Goal: Information Seeking & Learning: Find specific fact

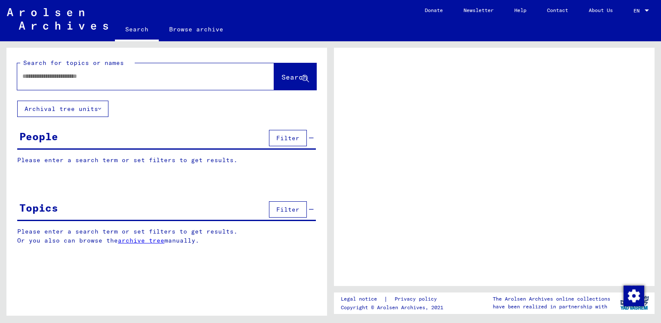
click at [80, 79] on input "text" at bounding box center [137, 76] width 231 height 9
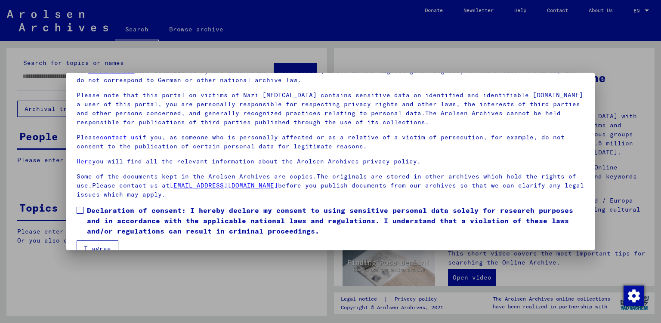
scroll to position [61, 0]
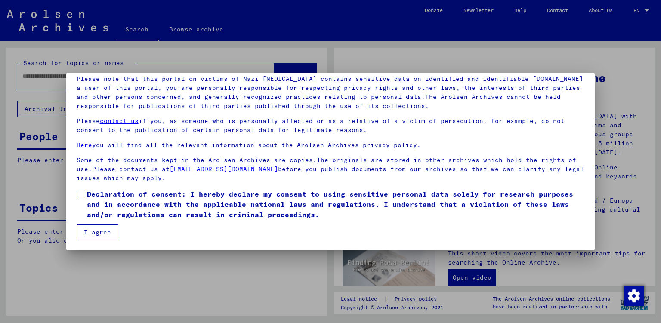
click at [80, 195] on span at bounding box center [80, 194] width 7 height 7
click at [102, 229] on button "I agree" at bounding box center [98, 232] width 42 height 16
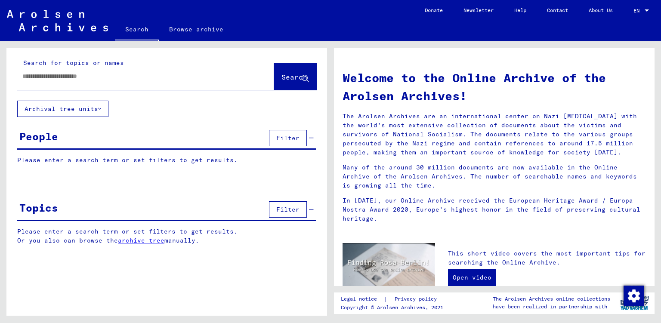
click at [68, 80] on input "text" at bounding box center [135, 76] width 226 height 9
type input "*****"
click at [35, 138] on div "People" at bounding box center [38, 136] width 39 height 15
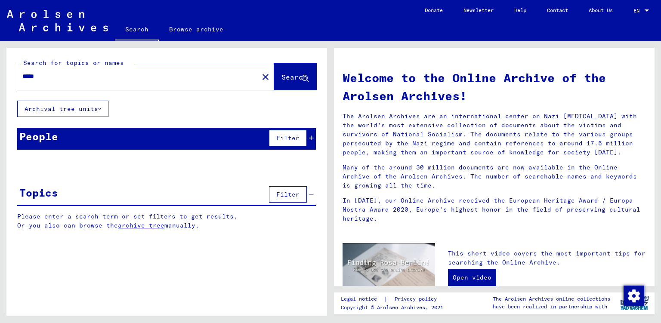
click at [35, 138] on div "People" at bounding box center [38, 136] width 39 height 15
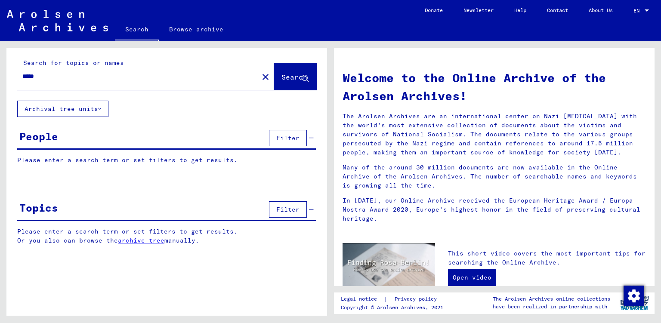
click at [287, 79] on span "Search" at bounding box center [294, 77] width 26 height 9
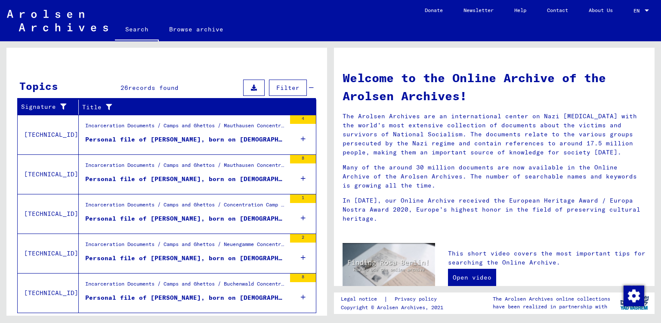
scroll to position [275, 0]
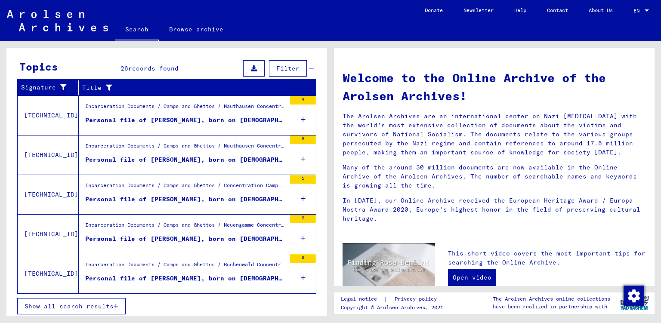
click at [149, 118] on div "Personal file of [PERSON_NAME], born on [DEMOGRAPHIC_DATA]" at bounding box center [185, 120] width 201 height 9
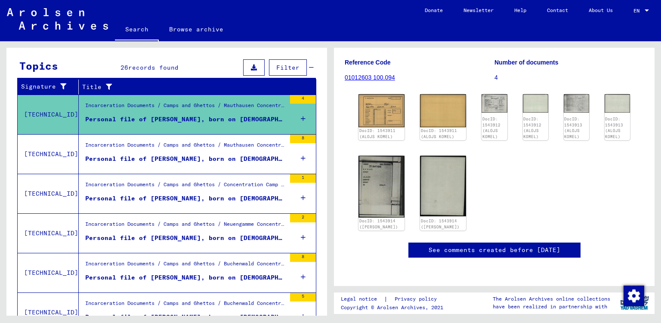
scroll to position [24, 0]
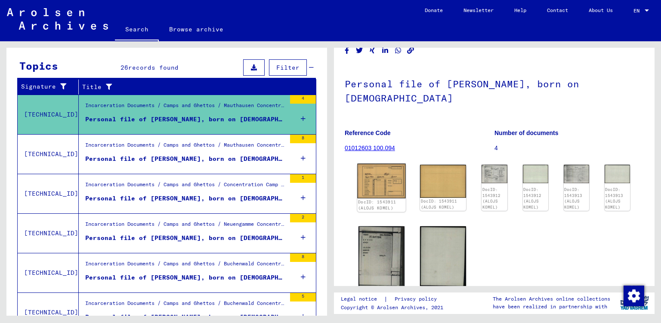
click at [372, 173] on img at bounding box center [381, 181] width 49 height 34
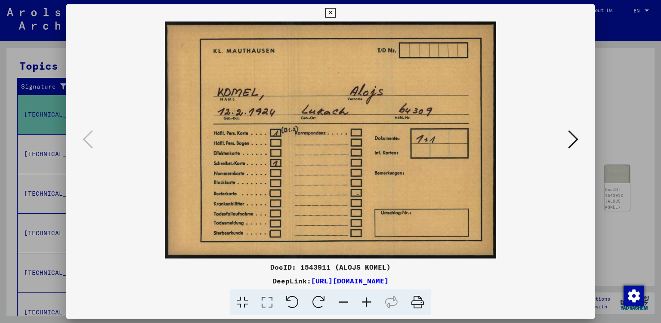
click at [573, 140] on icon at bounding box center [573, 139] width 10 height 21
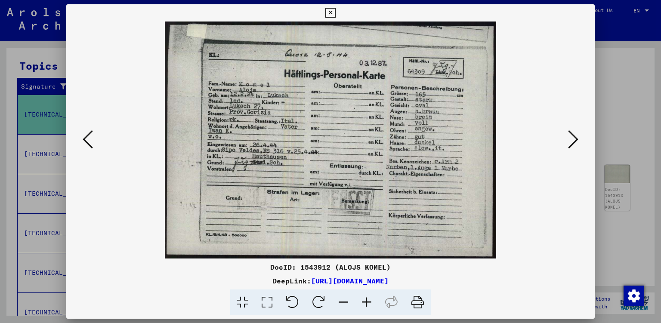
click at [573, 140] on icon at bounding box center [573, 139] width 10 height 21
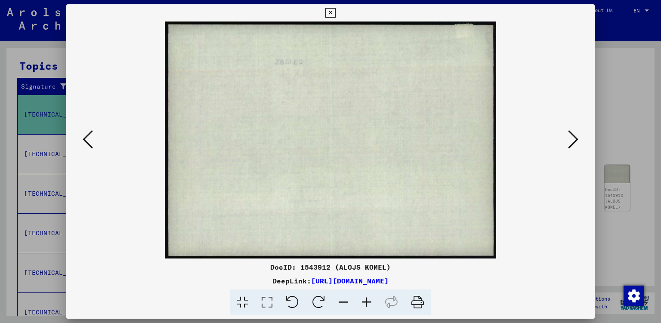
click at [573, 140] on icon at bounding box center [573, 139] width 10 height 21
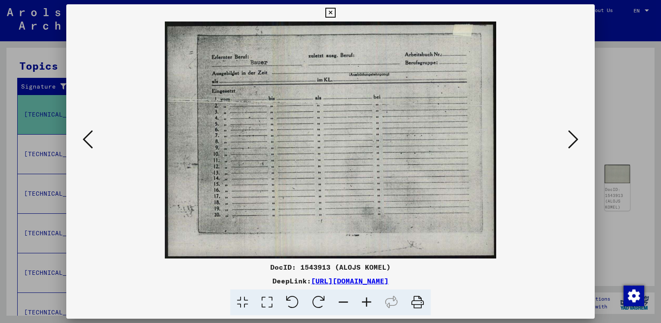
click at [573, 140] on icon at bounding box center [573, 139] width 10 height 21
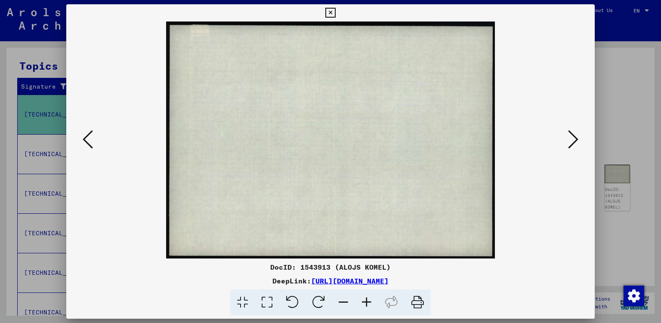
click at [573, 140] on icon at bounding box center [573, 139] width 10 height 21
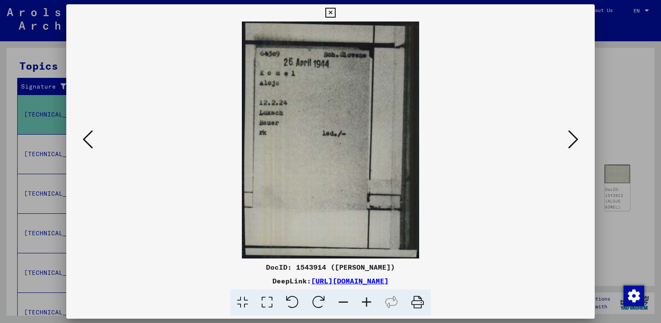
click at [573, 140] on icon at bounding box center [573, 139] width 10 height 21
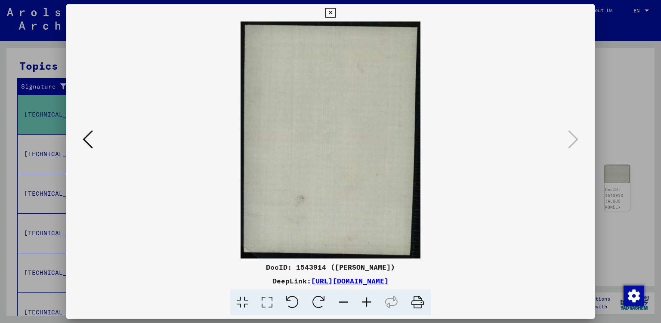
click at [338, 8] on button at bounding box center [330, 12] width 15 height 17
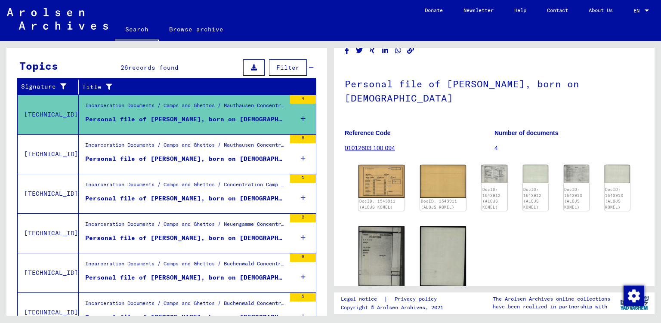
click at [187, 145] on div "Incarceration Documents / Camps and Ghettos / Mauthausen Concentration Camp / I…" at bounding box center [185, 147] width 201 height 12
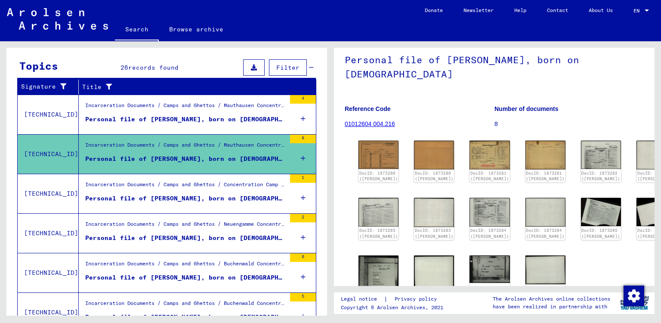
scroll to position [47, 0]
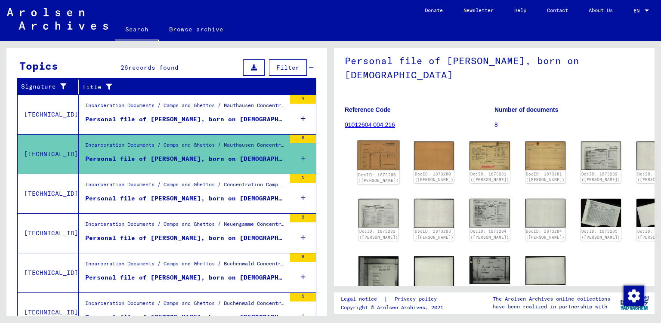
click at [374, 163] on img at bounding box center [379, 156] width 42 height 30
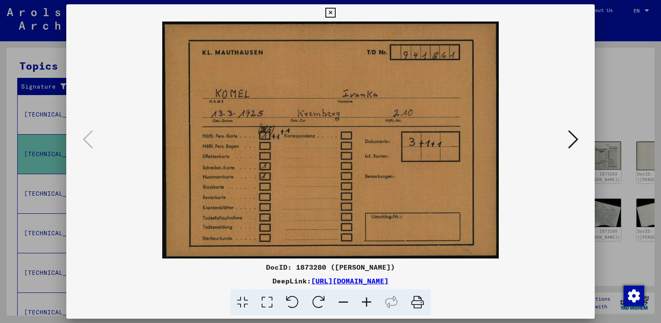
click at [575, 140] on icon at bounding box center [573, 139] width 10 height 21
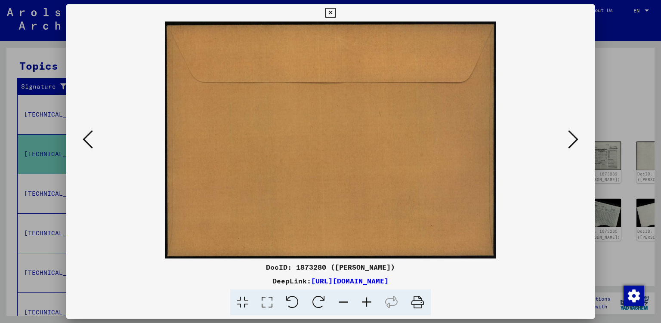
click at [575, 140] on icon at bounding box center [573, 139] width 10 height 21
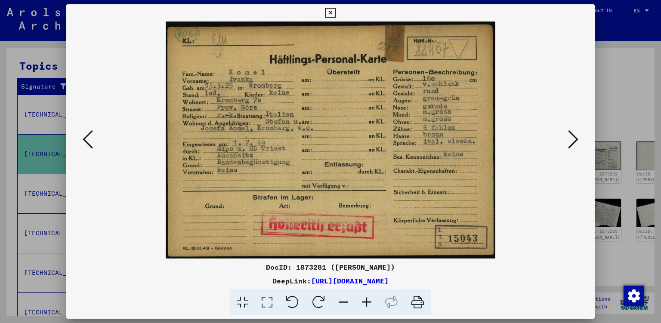
click at [575, 140] on icon at bounding box center [573, 139] width 10 height 21
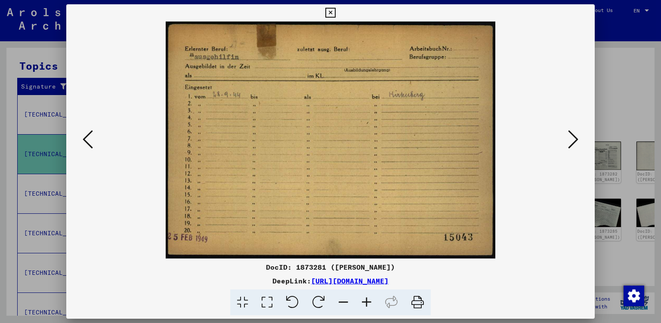
click at [575, 140] on icon at bounding box center [573, 139] width 10 height 21
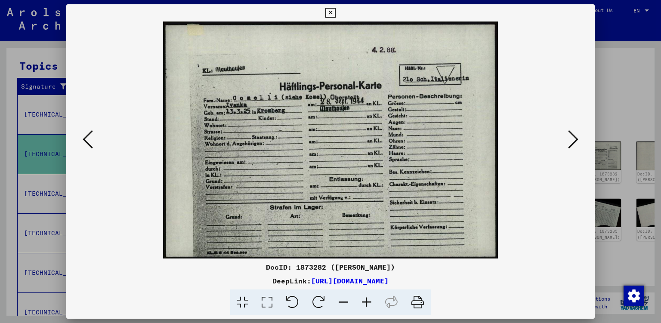
click at [575, 140] on icon at bounding box center [573, 139] width 10 height 21
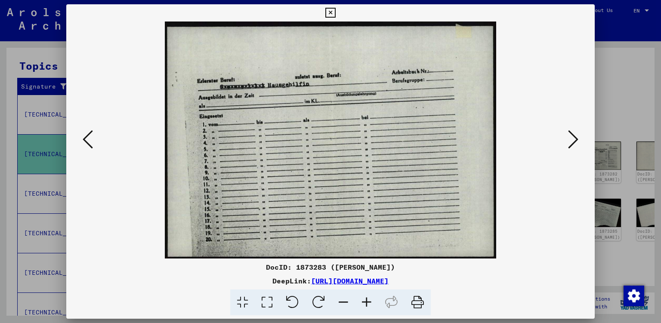
click at [575, 140] on icon at bounding box center [573, 139] width 10 height 21
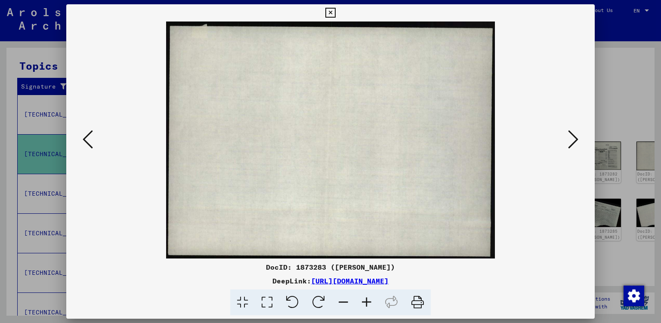
click at [575, 140] on icon at bounding box center [573, 139] width 10 height 21
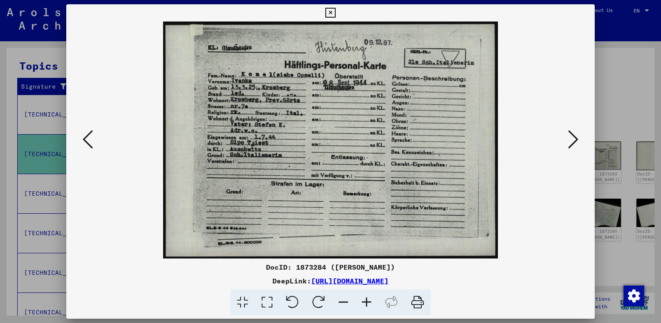
click at [335, 14] on icon at bounding box center [330, 13] width 10 height 10
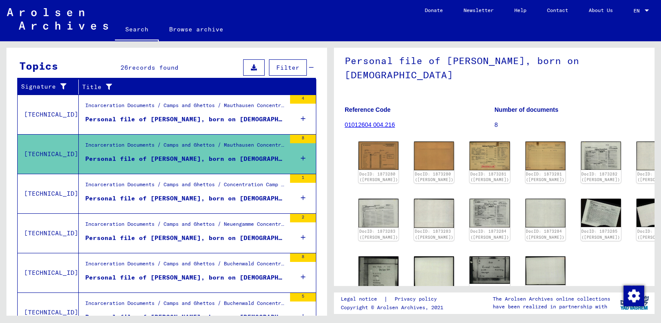
click at [225, 190] on div "Incarceration Documents / Camps and Ghettos / Concentration Camp Mittelbau (Dor…" at bounding box center [185, 187] width 201 height 12
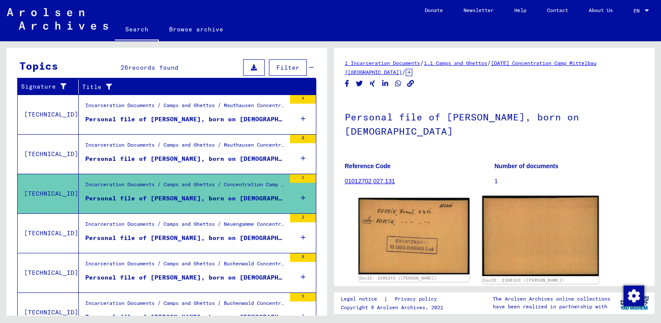
scroll to position [47, 0]
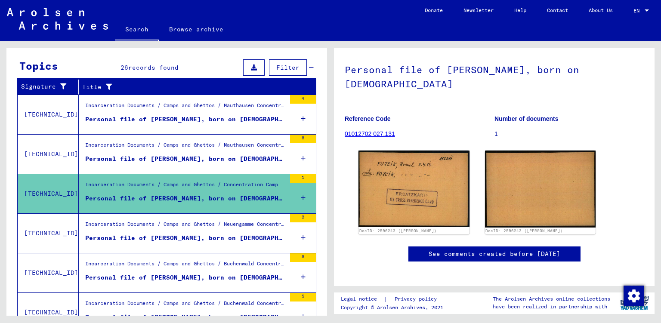
click at [250, 235] on div "Personal file of [PERSON_NAME], born on [DEMOGRAPHIC_DATA], born in [GEOGRAPHIC…" at bounding box center [185, 238] width 201 height 9
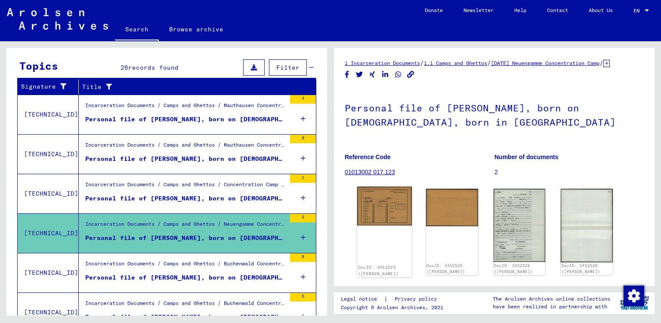
click at [377, 216] on img at bounding box center [384, 206] width 55 height 39
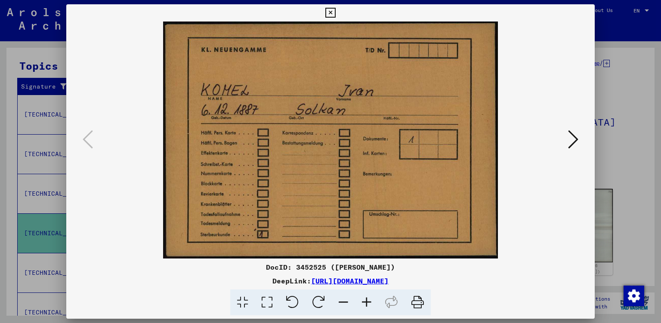
click at [571, 140] on icon at bounding box center [573, 139] width 10 height 21
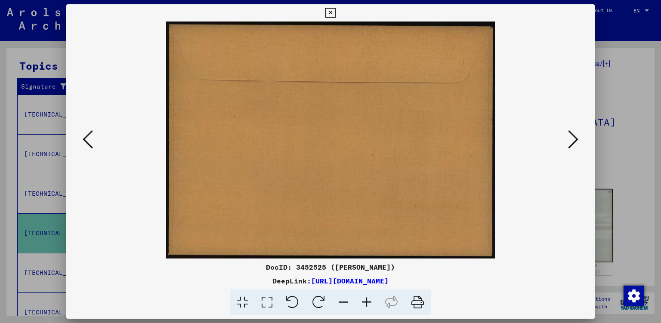
click at [571, 140] on icon at bounding box center [573, 139] width 10 height 21
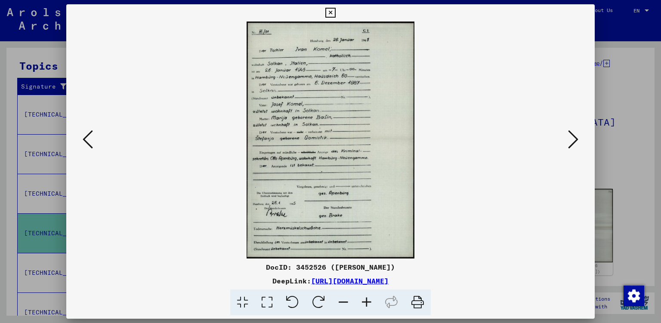
click at [574, 136] on icon at bounding box center [573, 139] width 10 height 21
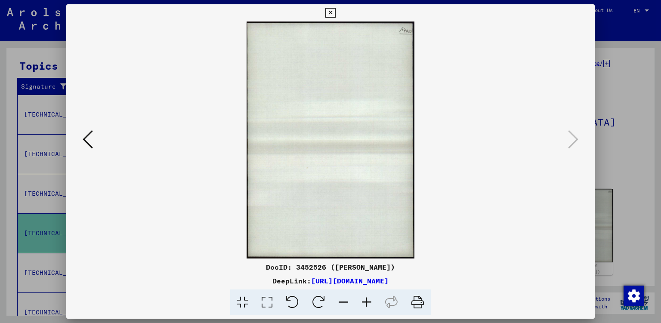
click at [335, 14] on icon at bounding box center [330, 13] width 10 height 10
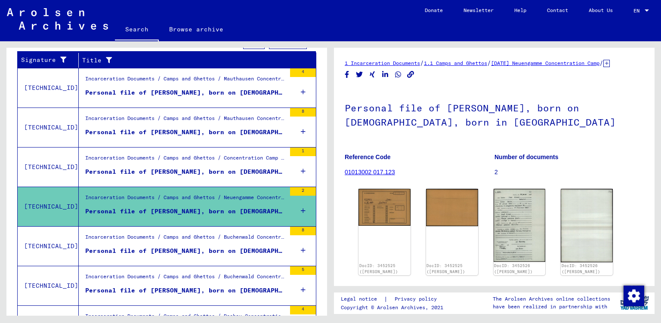
scroll to position [169, 0]
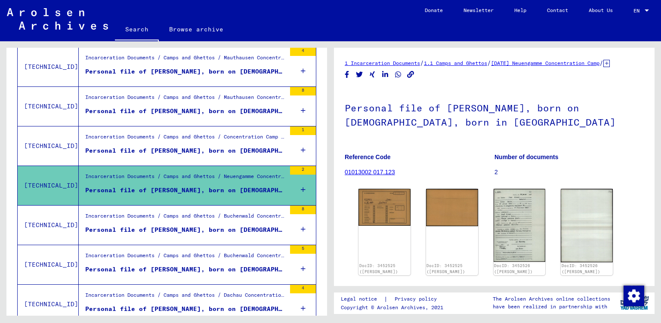
click at [241, 216] on div "Incarceration Documents / Camps and Ghettos / Buchenwald Concentration Camp / I…" at bounding box center [185, 218] width 201 height 12
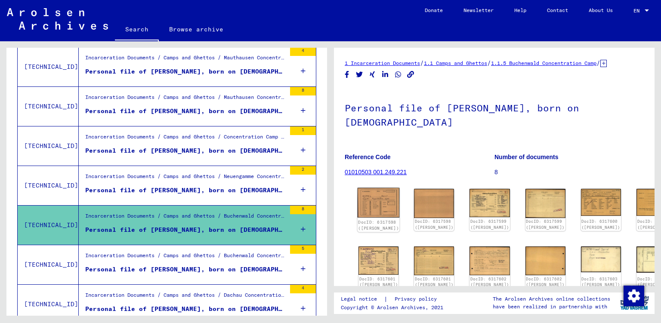
click at [377, 202] on img at bounding box center [379, 203] width 42 height 30
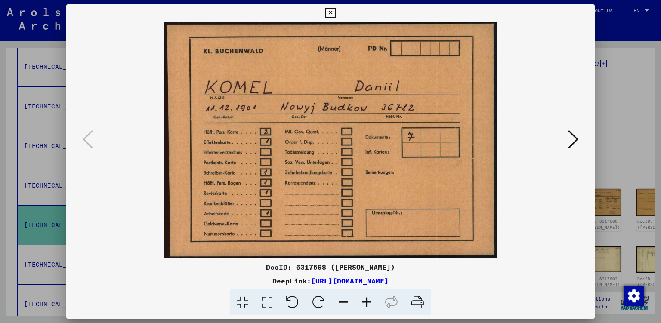
click at [573, 139] on icon at bounding box center [573, 139] width 10 height 21
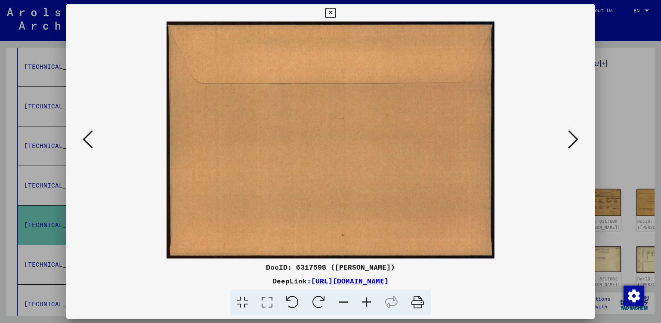
click at [573, 139] on icon at bounding box center [573, 139] width 10 height 21
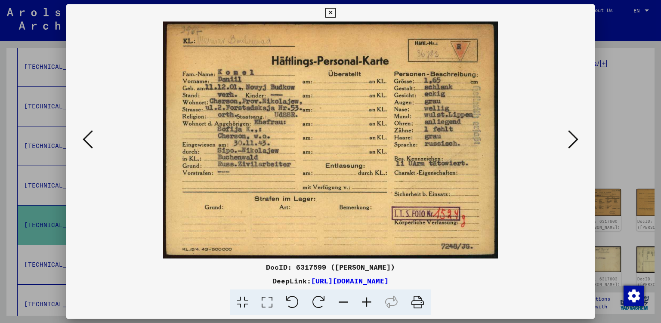
click at [573, 139] on icon at bounding box center [573, 139] width 10 height 21
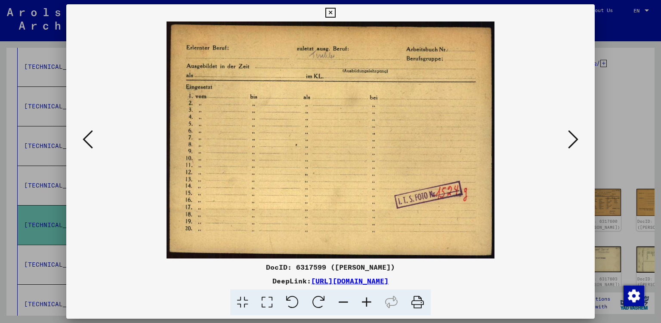
click at [573, 139] on icon at bounding box center [573, 139] width 10 height 21
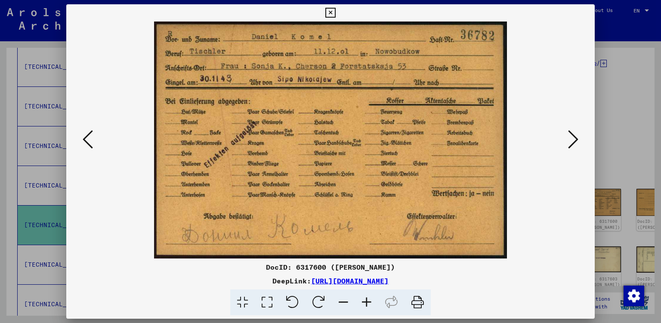
click at [573, 139] on icon at bounding box center [573, 139] width 10 height 21
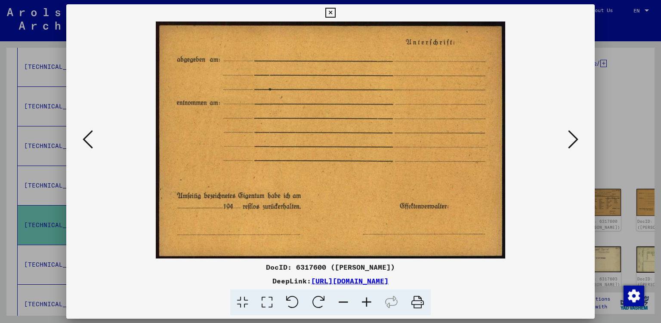
click at [573, 139] on icon at bounding box center [573, 139] width 10 height 21
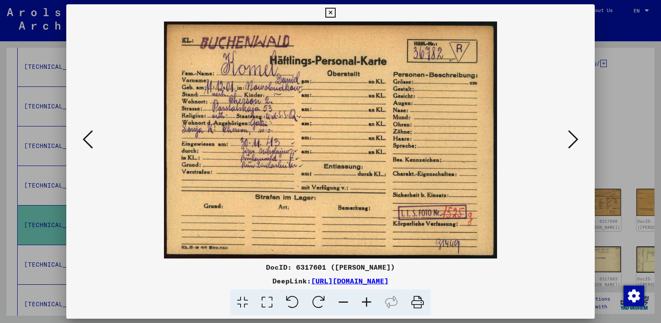
click at [338, 8] on button at bounding box center [330, 12] width 15 height 17
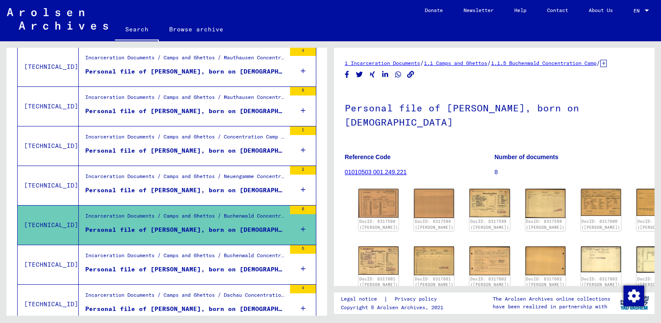
click at [228, 271] on div "Personal file of [PERSON_NAME], born on [DEMOGRAPHIC_DATA]" at bounding box center [185, 269] width 201 height 9
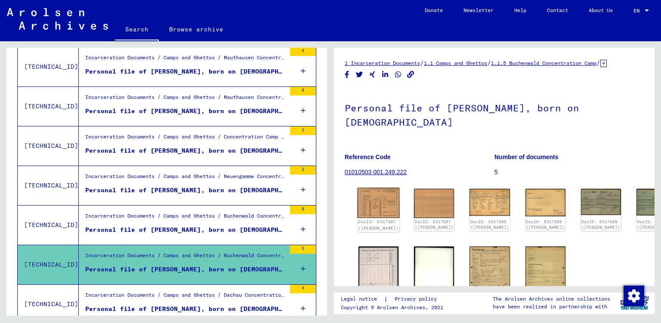
click at [375, 188] on img at bounding box center [379, 203] width 42 height 30
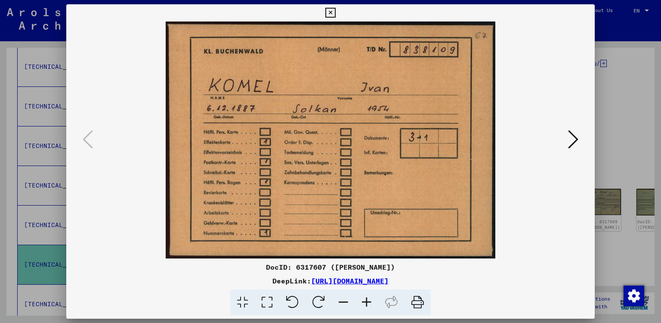
click at [578, 136] on icon at bounding box center [573, 139] width 10 height 21
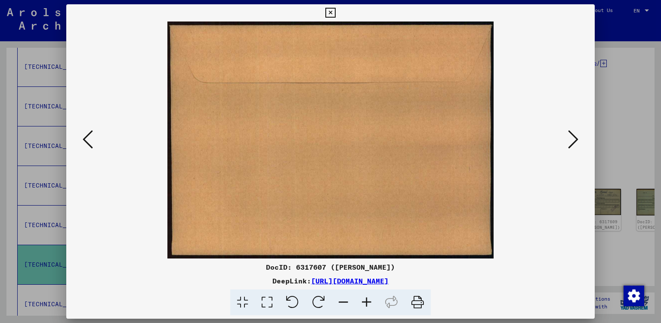
click at [578, 136] on icon at bounding box center [573, 139] width 10 height 21
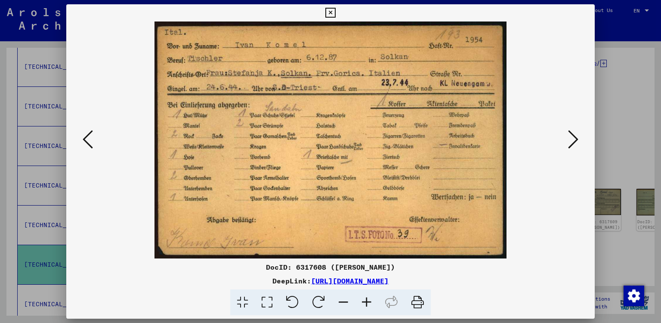
click at [578, 136] on icon at bounding box center [573, 139] width 10 height 21
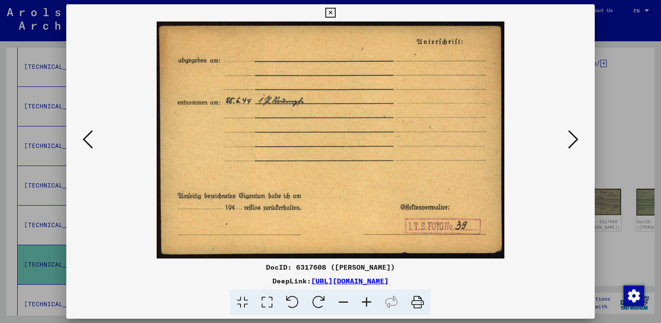
click at [578, 136] on icon at bounding box center [573, 139] width 10 height 21
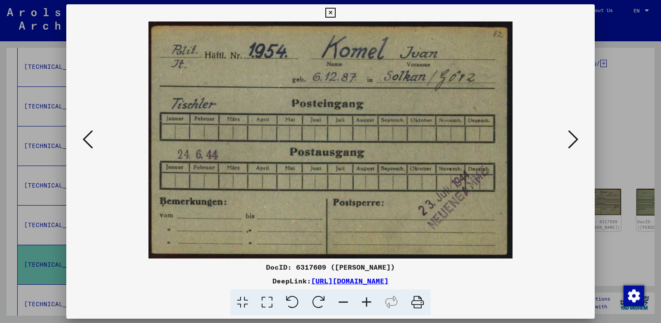
click at [578, 136] on icon at bounding box center [573, 139] width 10 height 21
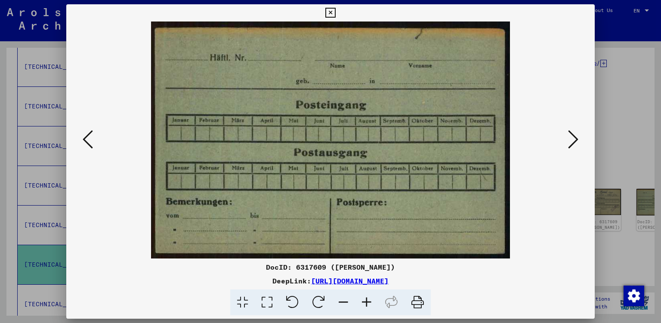
click at [577, 132] on icon at bounding box center [573, 139] width 10 height 21
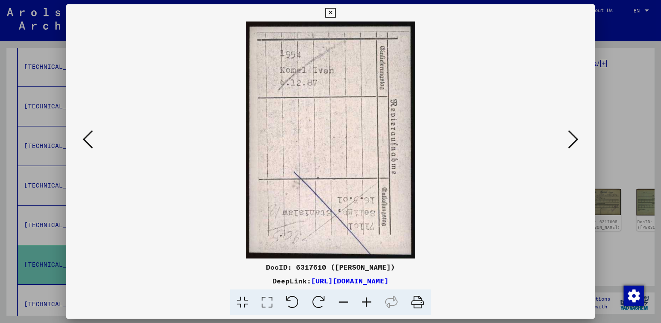
click at [571, 134] on icon at bounding box center [573, 139] width 10 height 21
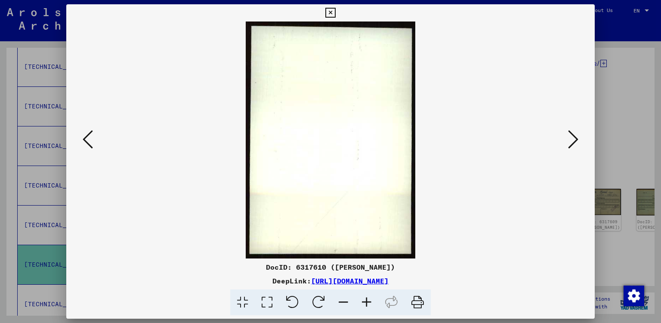
click at [578, 136] on icon at bounding box center [573, 139] width 10 height 21
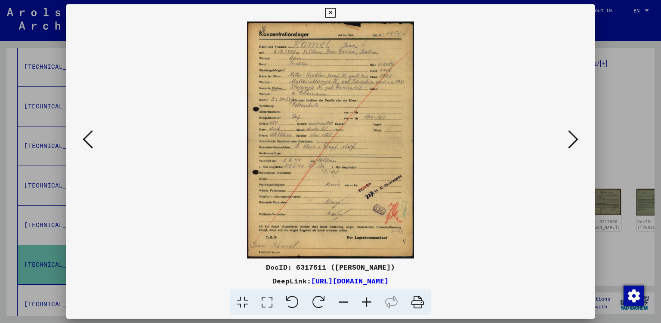
click at [335, 12] on icon at bounding box center [330, 13] width 10 height 10
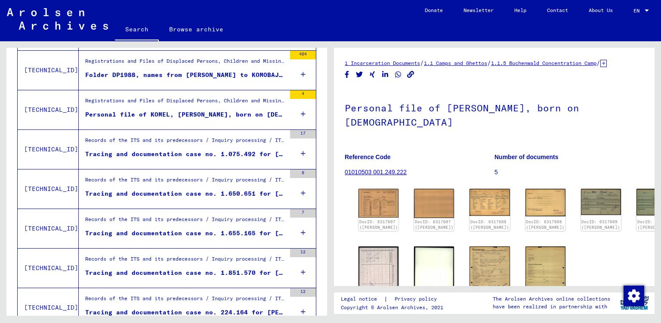
scroll to position [501, 0]
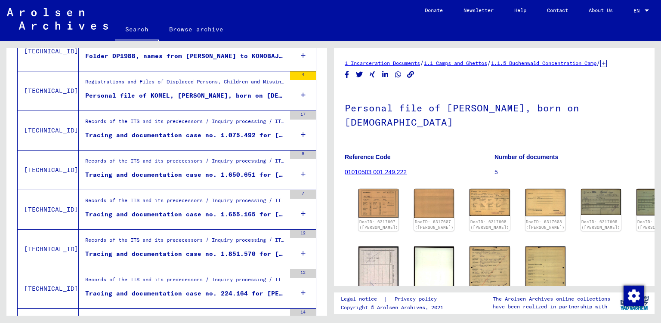
click at [183, 118] on div "Records of the ITS and its predecessors / Inquiry processing / ITS case files a…" at bounding box center [185, 123] width 201 height 12
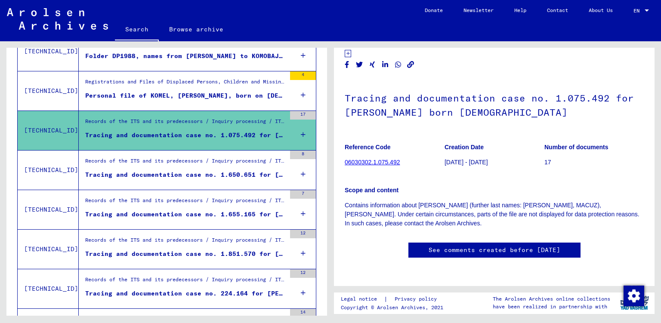
scroll to position [291, 0]
click at [216, 175] on div "Tracing and documentation case no. 1.650.651 for [PERSON_NAME] born [DEMOGRAPHI…" at bounding box center [185, 174] width 201 height 9
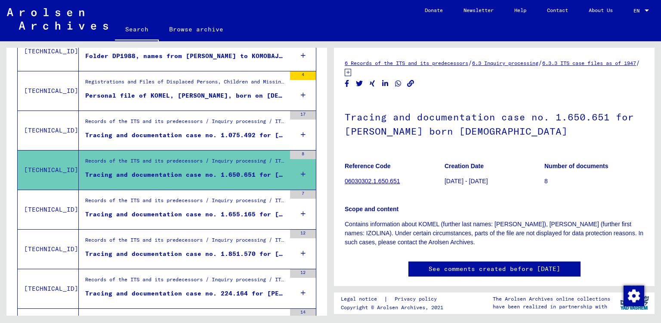
click at [215, 204] on div "Records of the ITS and its predecessors / Inquiry processing / ITS case files a…" at bounding box center [185, 203] width 201 height 12
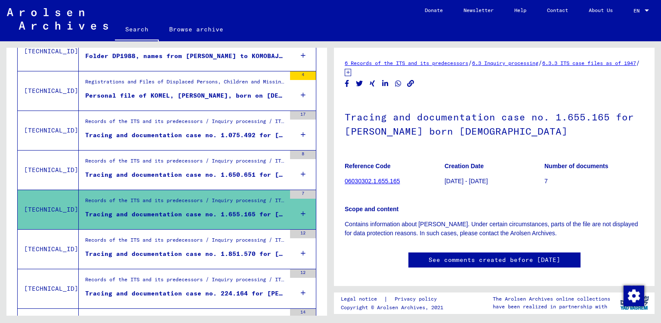
click at [209, 253] on div "Tracing and documentation case no. 1.851.570 for [PERSON_NAME][DEMOGRAPHIC_DATA…" at bounding box center [185, 254] width 201 height 9
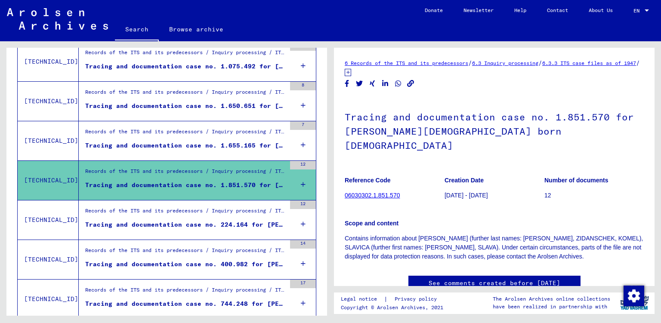
scroll to position [596, 0]
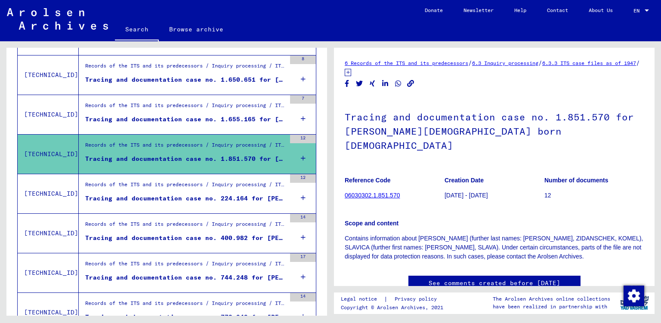
click at [225, 194] on div "Tracing and documentation case no. 224.164 for [PERSON_NAME] born [DEMOGRAPHIC_…" at bounding box center [185, 198] width 201 height 9
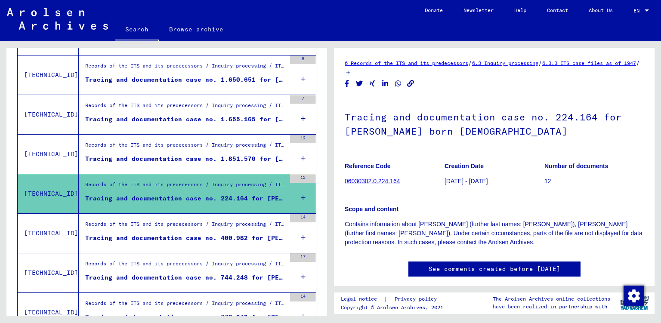
click at [225, 234] on div "Tracing and documentation case no. 400.982 for [PERSON_NAME] born [DEMOGRAPHIC_…" at bounding box center [185, 238] width 201 height 9
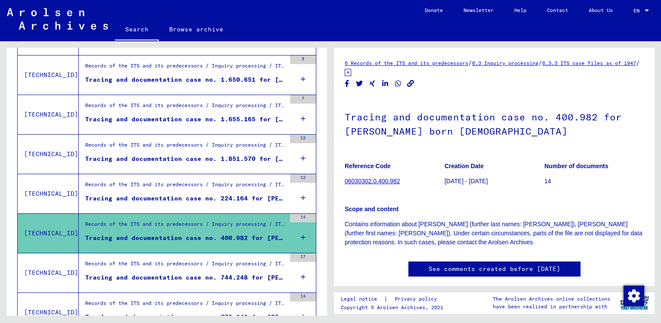
click at [215, 273] on div "Tracing and documentation case no. 744.248 for [PERSON_NAME] born [DEMOGRAPHIC_…" at bounding box center [185, 277] width 201 height 9
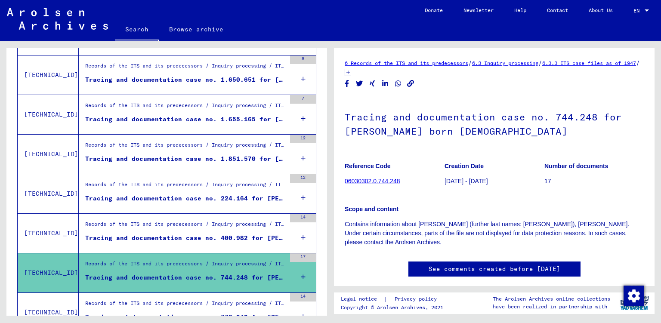
scroll to position [644, 0]
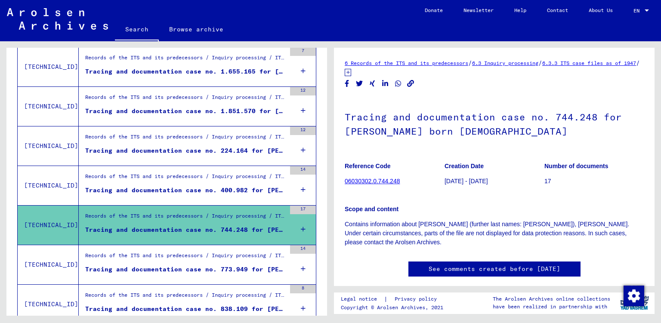
click at [201, 253] on div "Records of the ITS and its predecessors / Inquiry processing / ITS case files a…" at bounding box center [185, 258] width 201 height 12
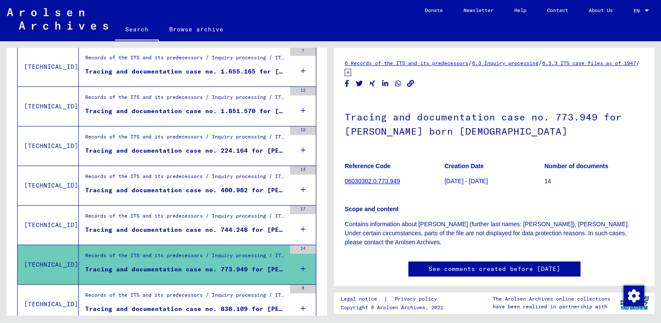
click at [201, 291] on div "Records of the ITS and its predecessors / Inquiry processing / ITS case files a…" at bounding box center [185, 297] width 201 height 12
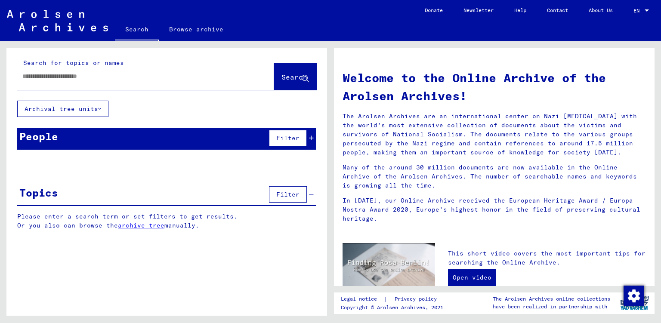
click at [121, 74] on input "text" at bounding box center [135, 76] width 226 height 9
type input "********"
click at [281, 79] on span "Search" at bounding box center [294, 77] width 26 height 9
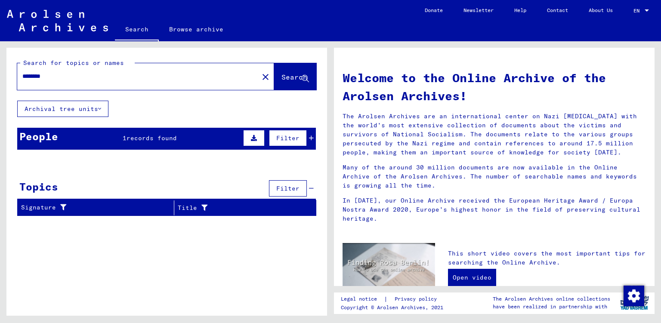
click at [281, 76] on span "Search" at bounding box center [294, 77] width 26 height 9
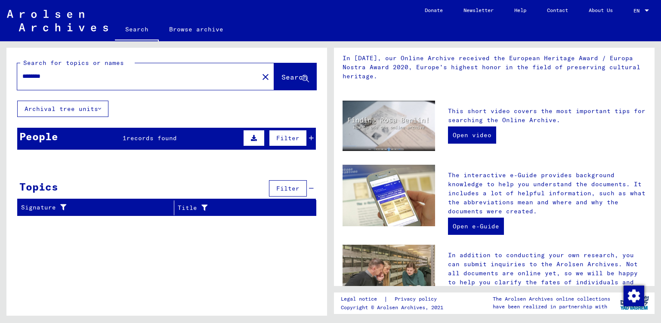
click at [145, 137] on span "records found" at bounding box center [152, 138] width 50 height 8
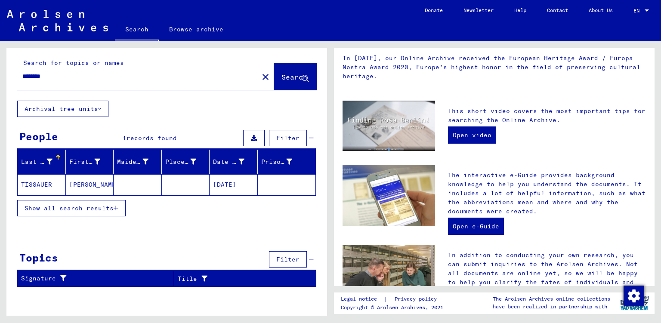
click at [54, 183] on mat-cell "TISSAUER" at bounding box center [42, 184] width 48 height 21
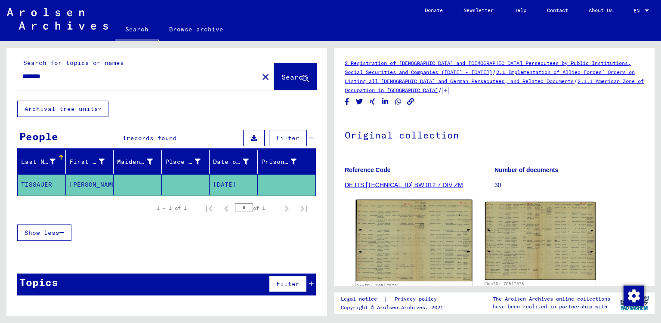
click at [415, 235] on img at bounding box center [414, 241] width 116 height 82
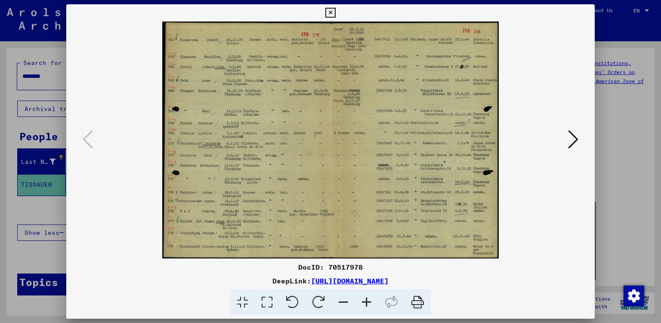
click at [335, 10] on icon at bounding box center [330, 13] width 10 height 10
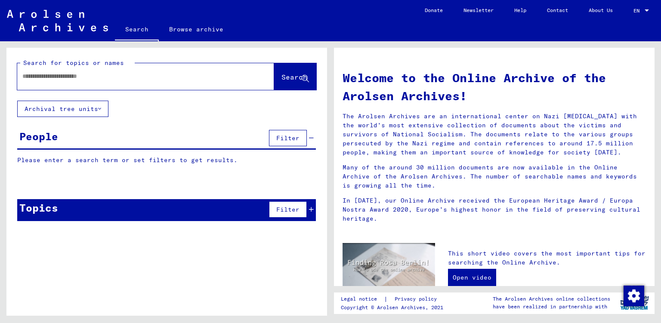
click at [77, 74] on input "text" at bounding box center [135, 76] width 226 height 9
type input "**********"
click at [284, 80] on span "Search" at bounding box center [294, 77] width 26 height 9
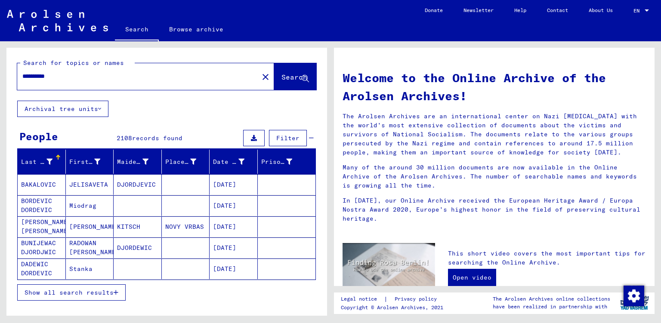
click at [85, 185] on mat-cell "JELISAVETA" at bounding box center [90, 184] width 48 height 21
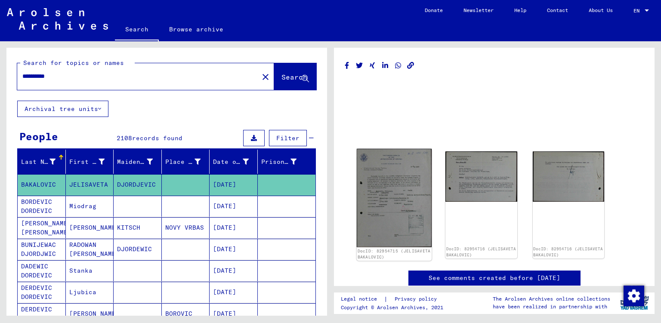
click at [400, 193] on img at bounding box center [394, 198] width 75 height 99
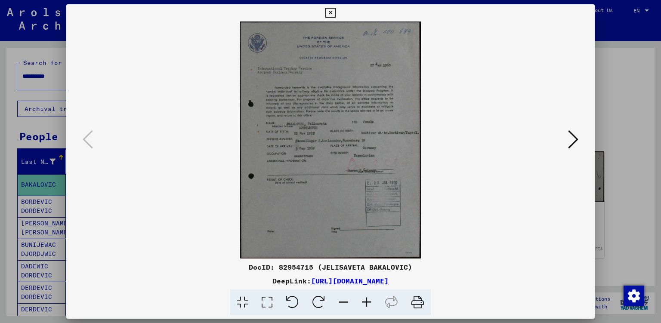
click at [570, 141] on icon at bounding box center [573, 139] width 10 height 21
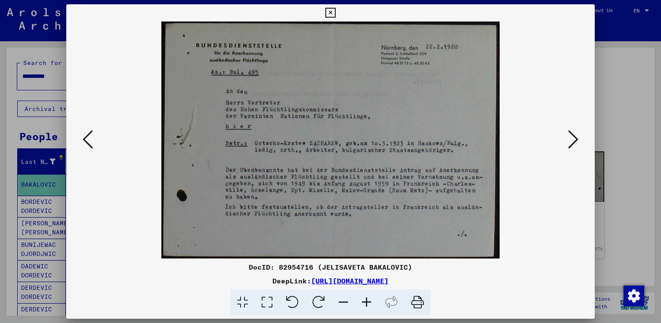
click at [570, 141] on icon at bounding box center [573, 139] width 10 height 21
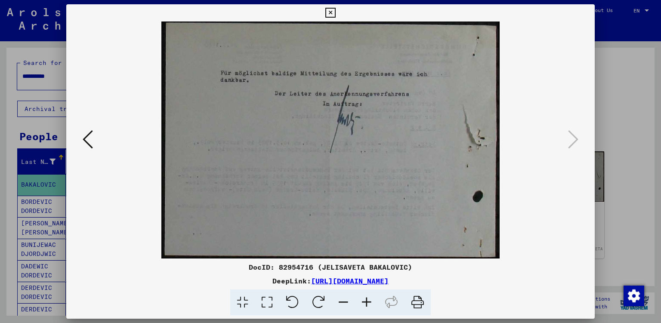
click at [335, 16] on icon at bounding box center [330, 13] width 10 height 10
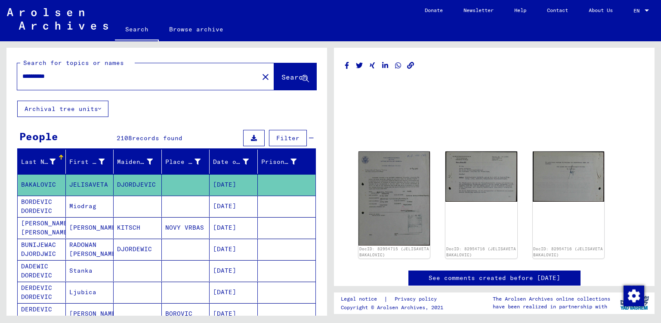
click at [78, 215] on mat-cell "Miodrag" at bounding box center [90, 206] width 48 height 21
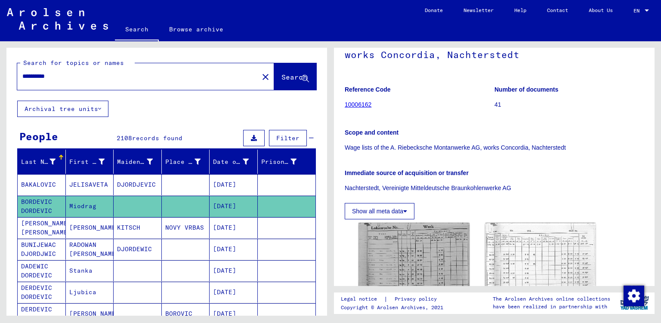
scroll to position [190, 0]
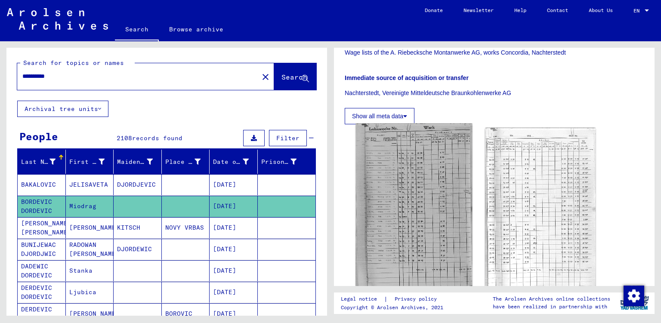
click at [398, 197] on img at bounding box center [414, 209] width 116 height 170
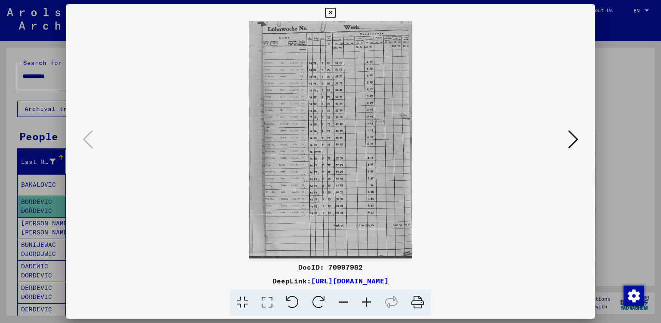
click at [335, 11] on icon at bounding box center [330, 13] width 10 height 10
